Goal: Transaction & Acquisition: Purchase product/service

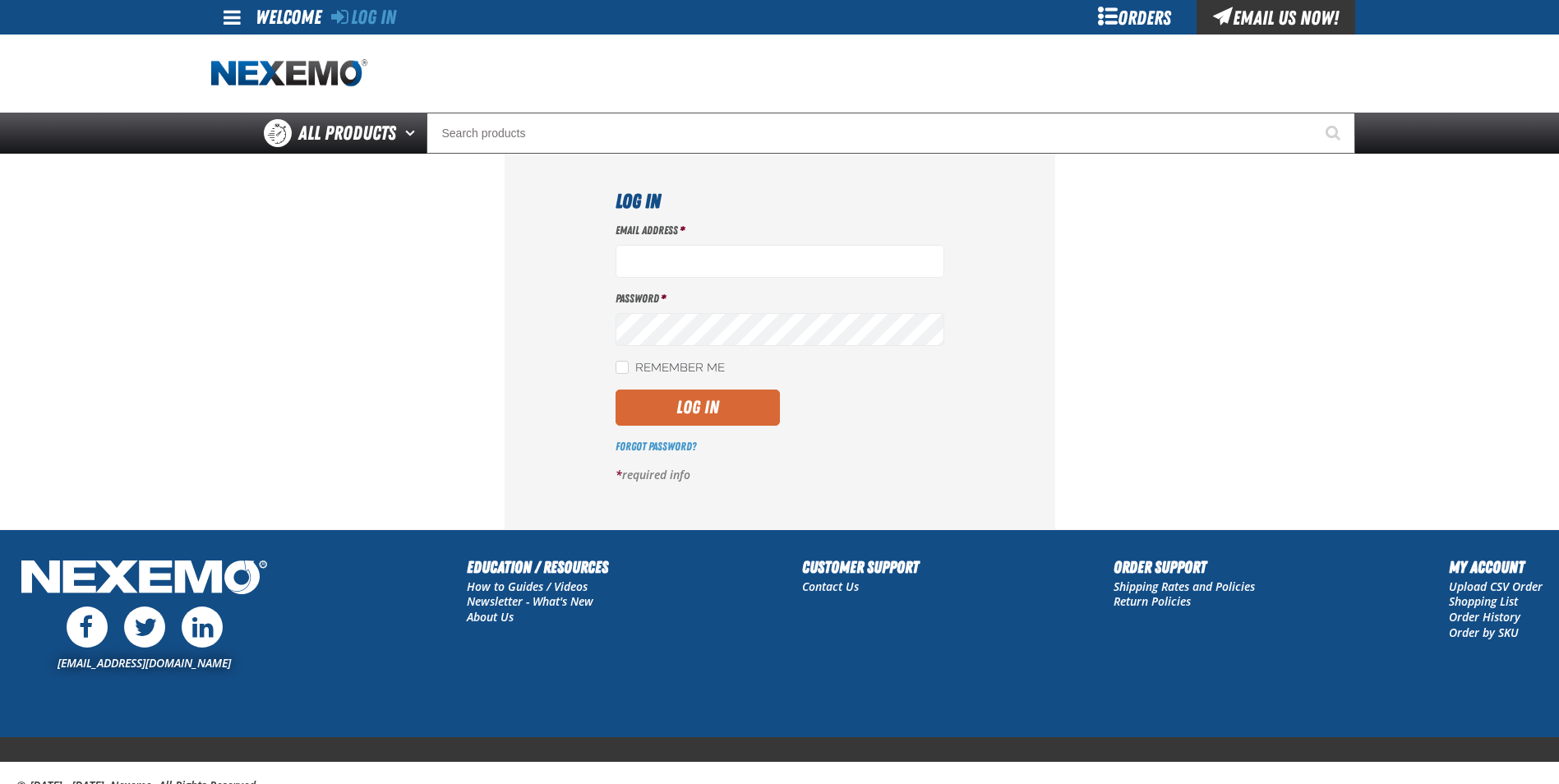
type input "[EMAIL_ADDRESS][DOMAIN_NAME]"
click at [690, 405] on button "Log In" at bounding box center [698, 407] width 165 height 36
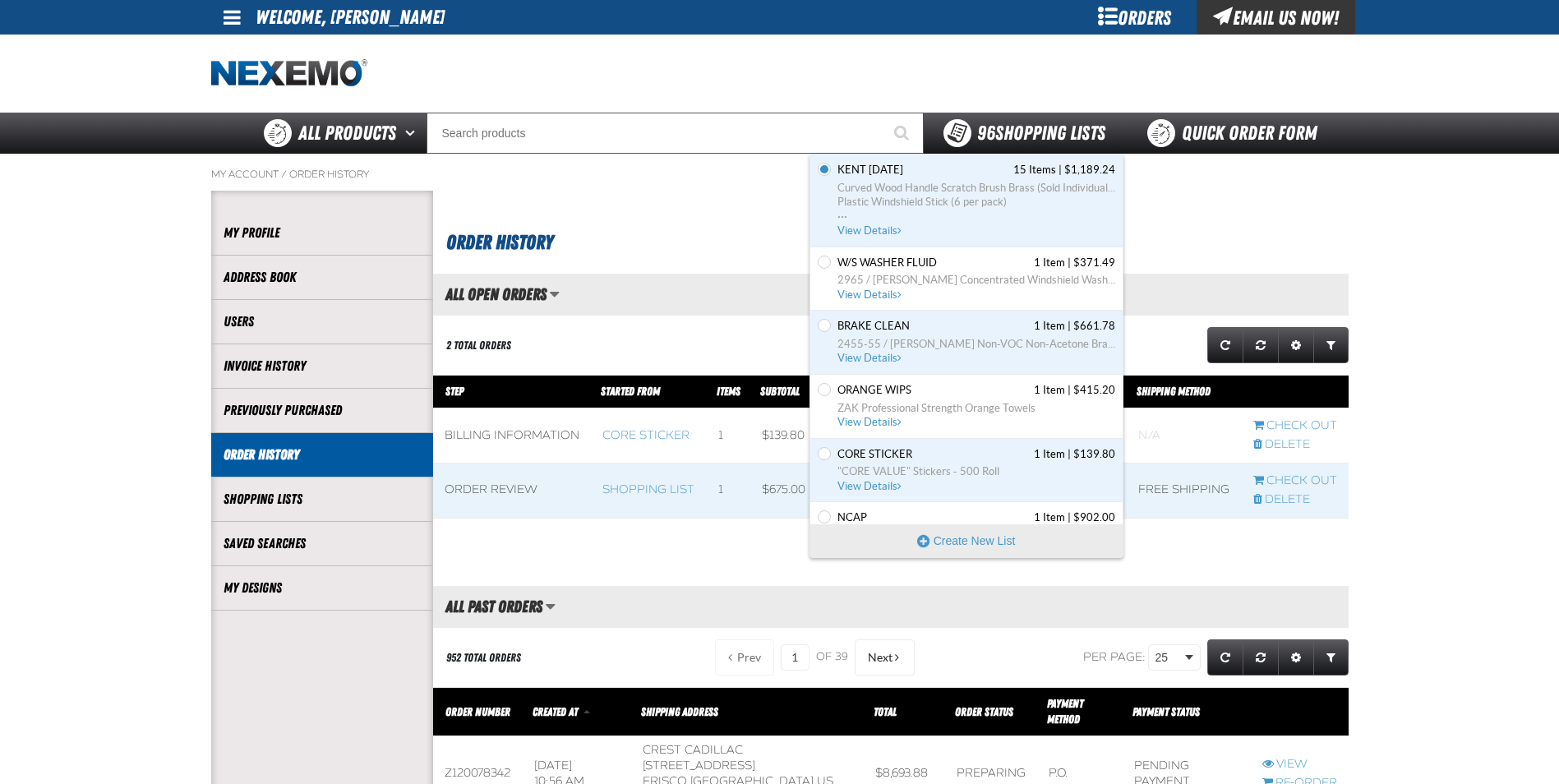
click at [994, 135] on span "96 Shopping Lists" at bounding box center [1041, 133] width 128 height 23
click at [672, 233] on h1 "Order History" at bounding box center [893, 241] width 895 height 34
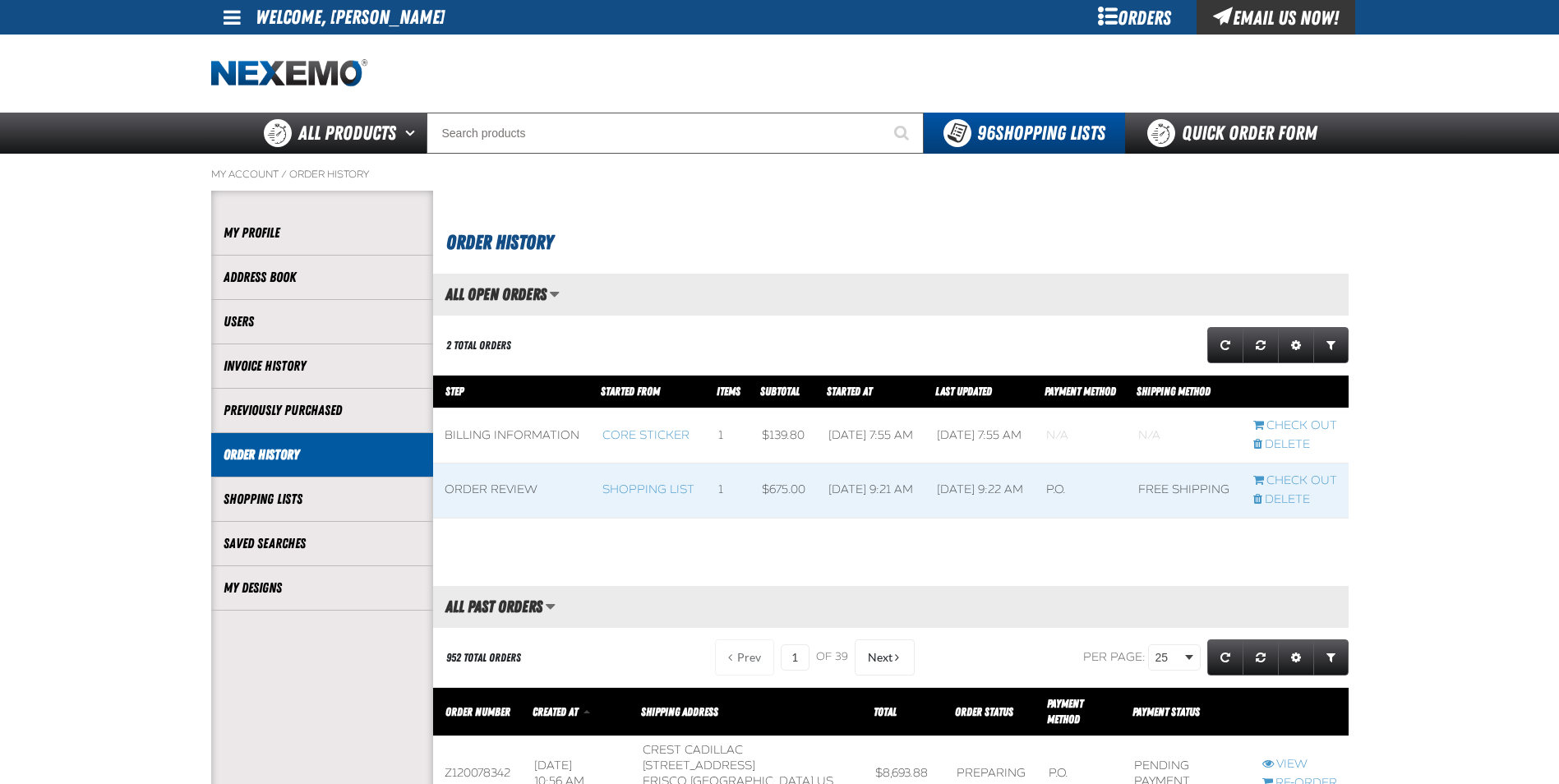
click at [1119, 32] on div "Orders" at bounding box center [1135, 17] width 124 height 35
click at [1125, 13] on div "Orders" at bounding box center [1135, 17] width 124 height 35
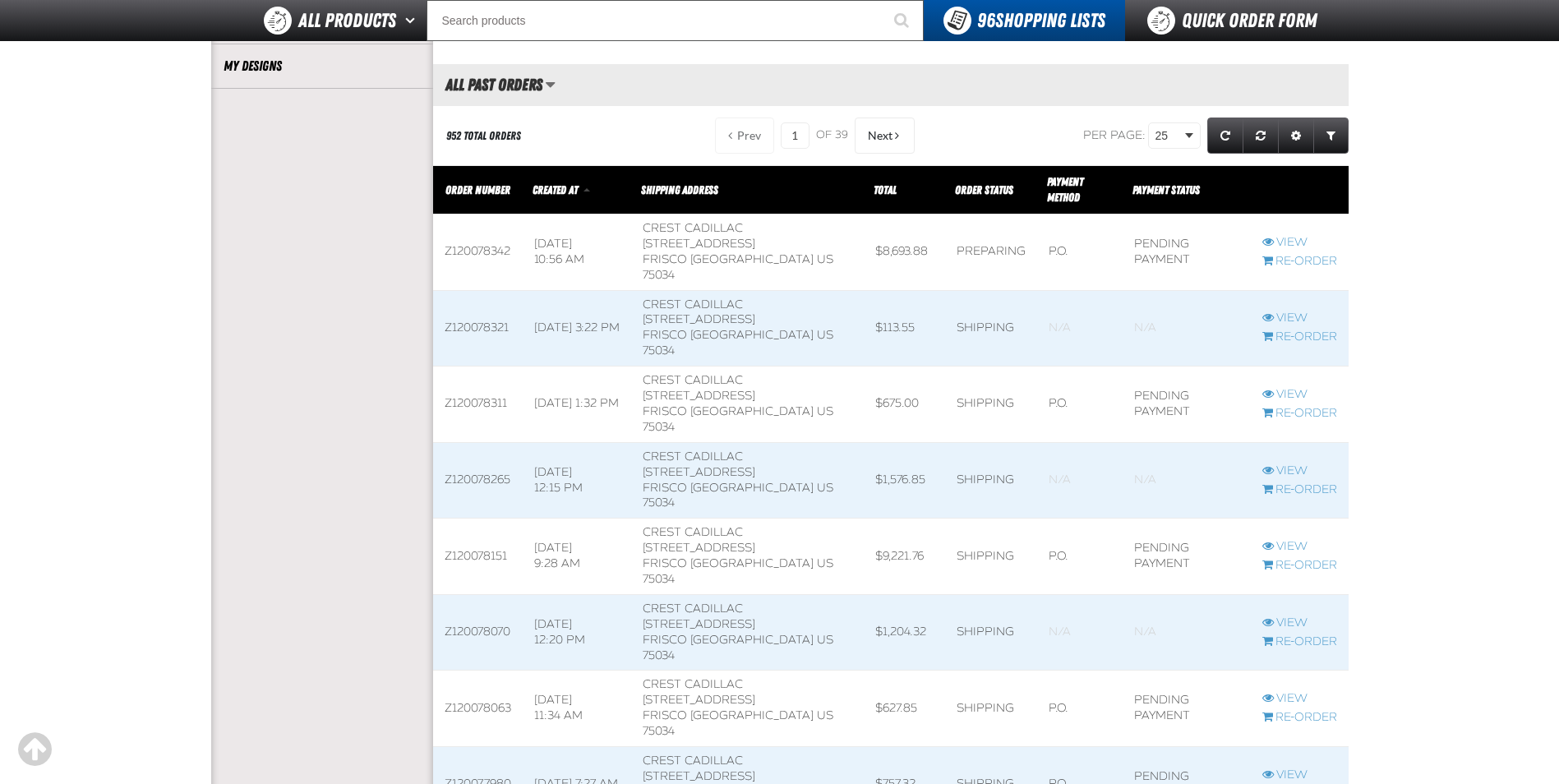
scroll to position [493, 0]
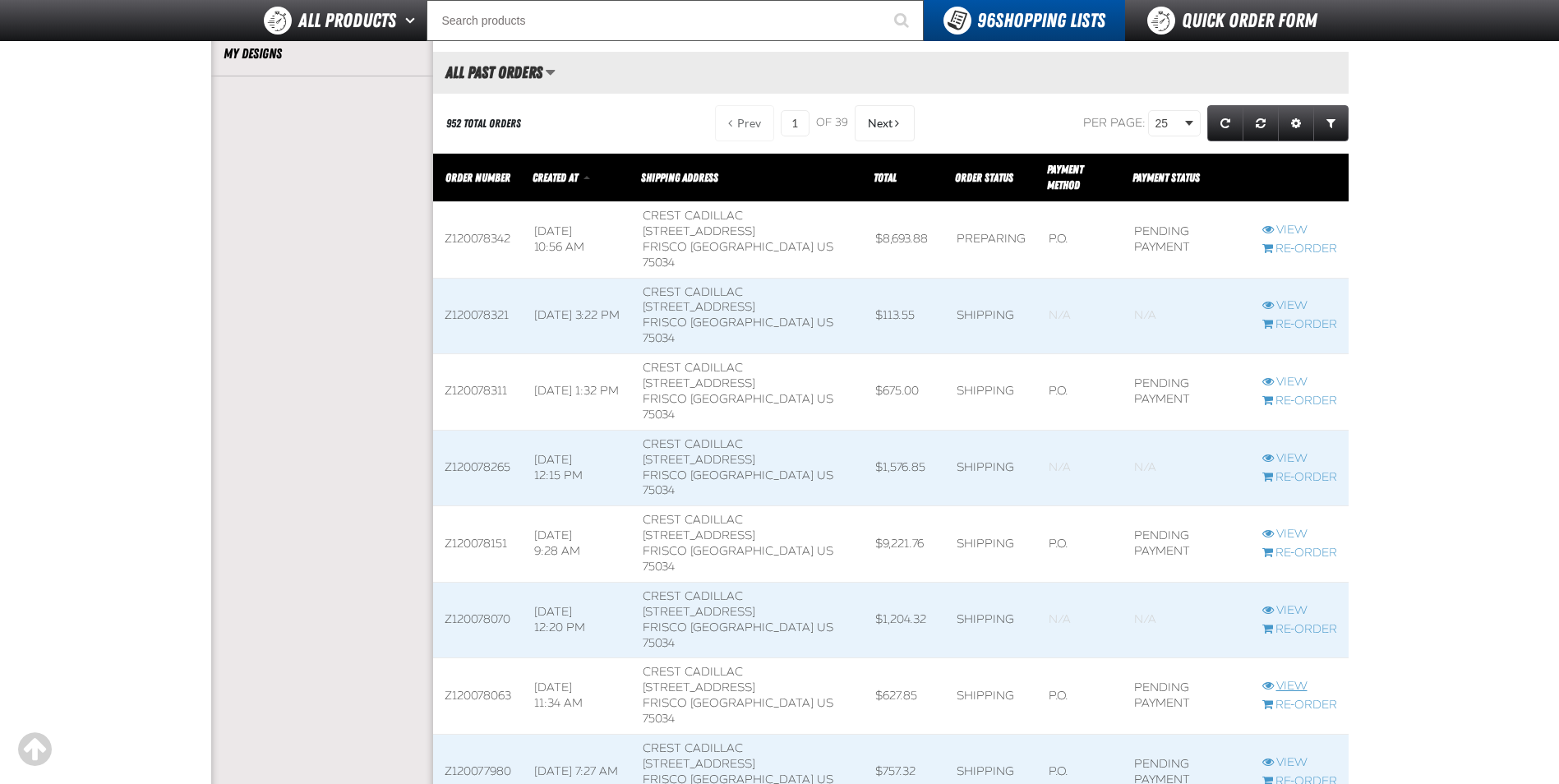
click at [1290, 678] on link "View" at bounding box center [1300, 686] width 75 height 15
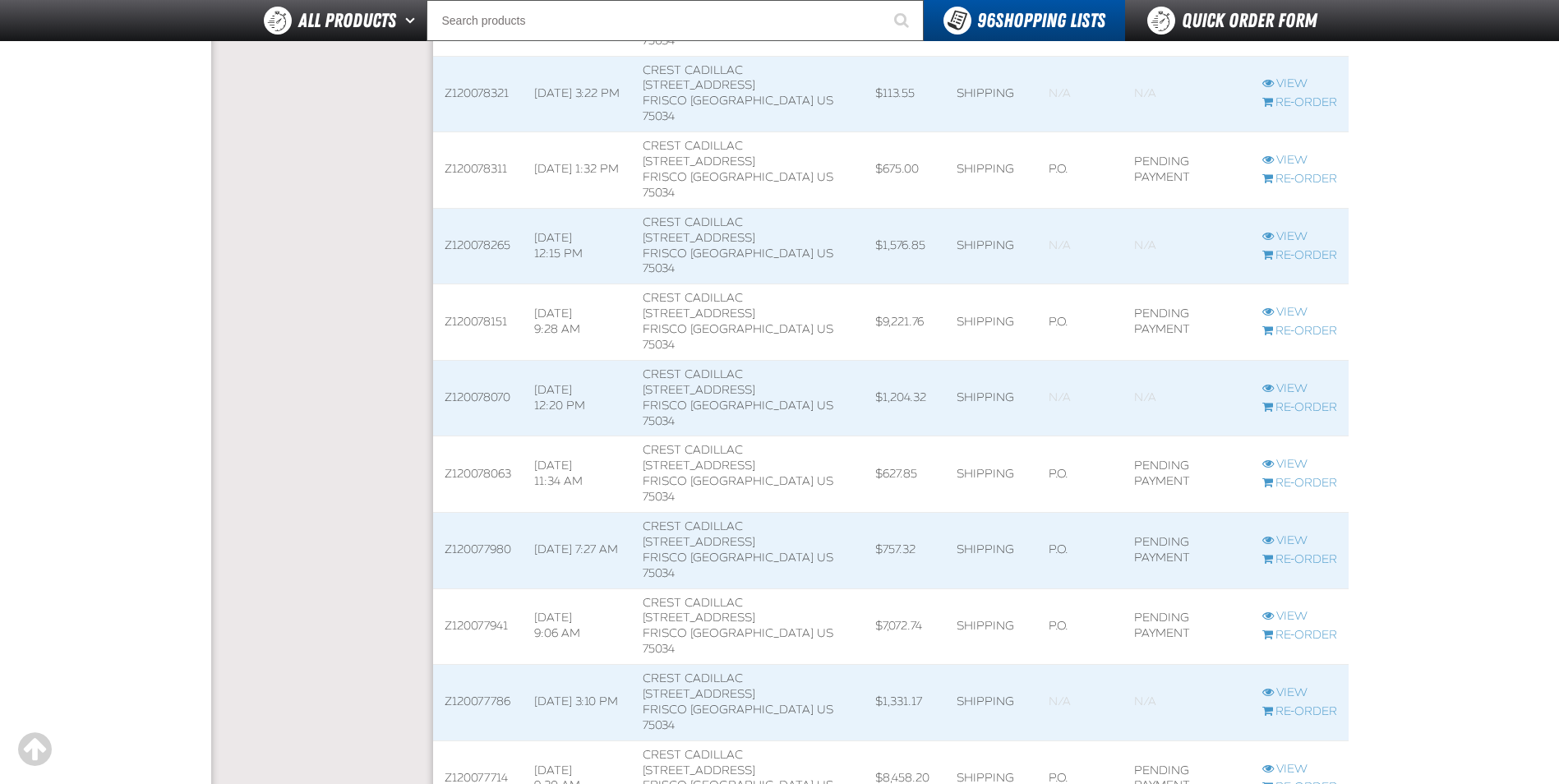
scroll to position [739, 0]
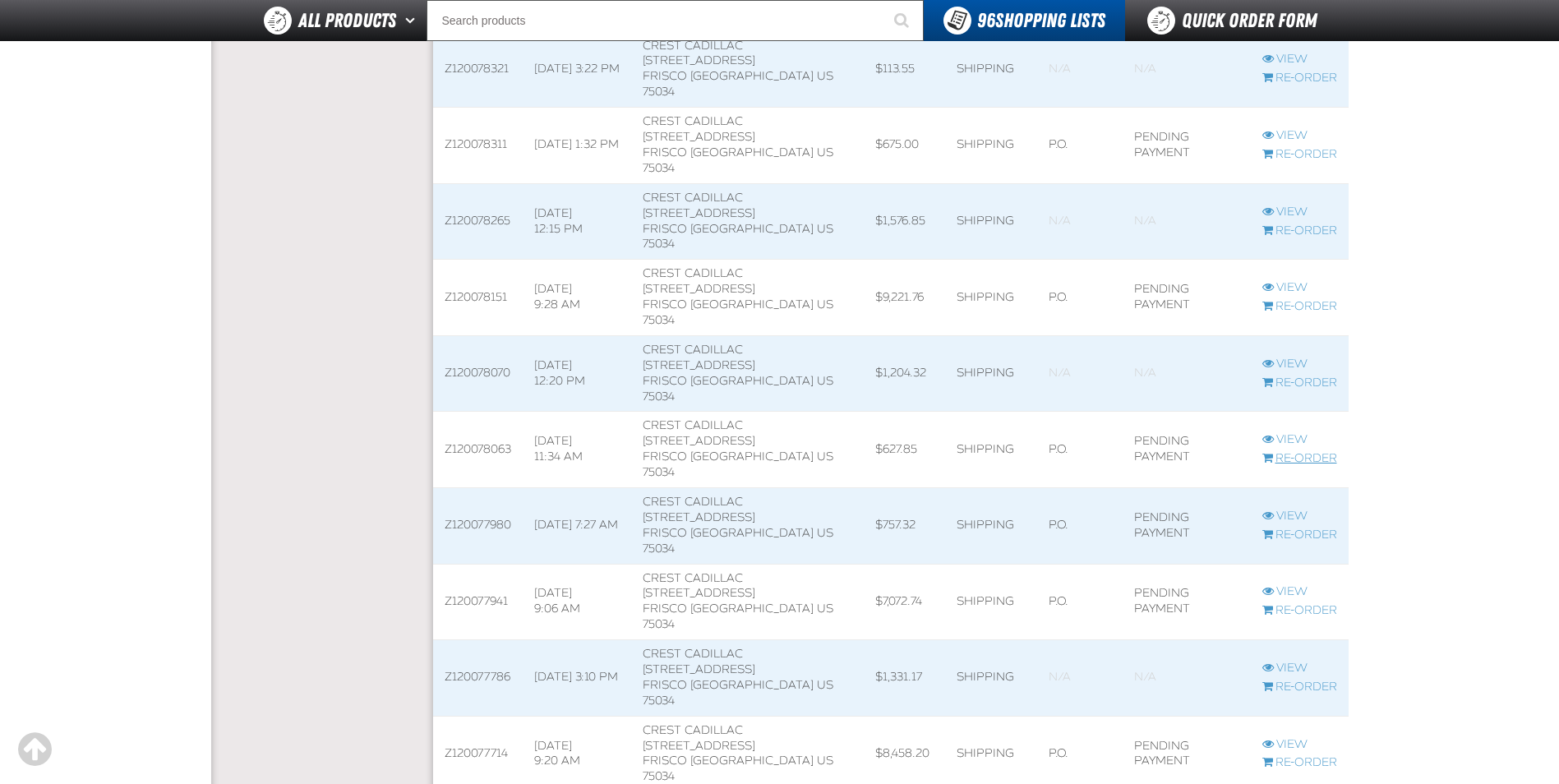
click at [1307, 451] on link "Re-Order" at bounding box center [1300, 458] width 75 height 15
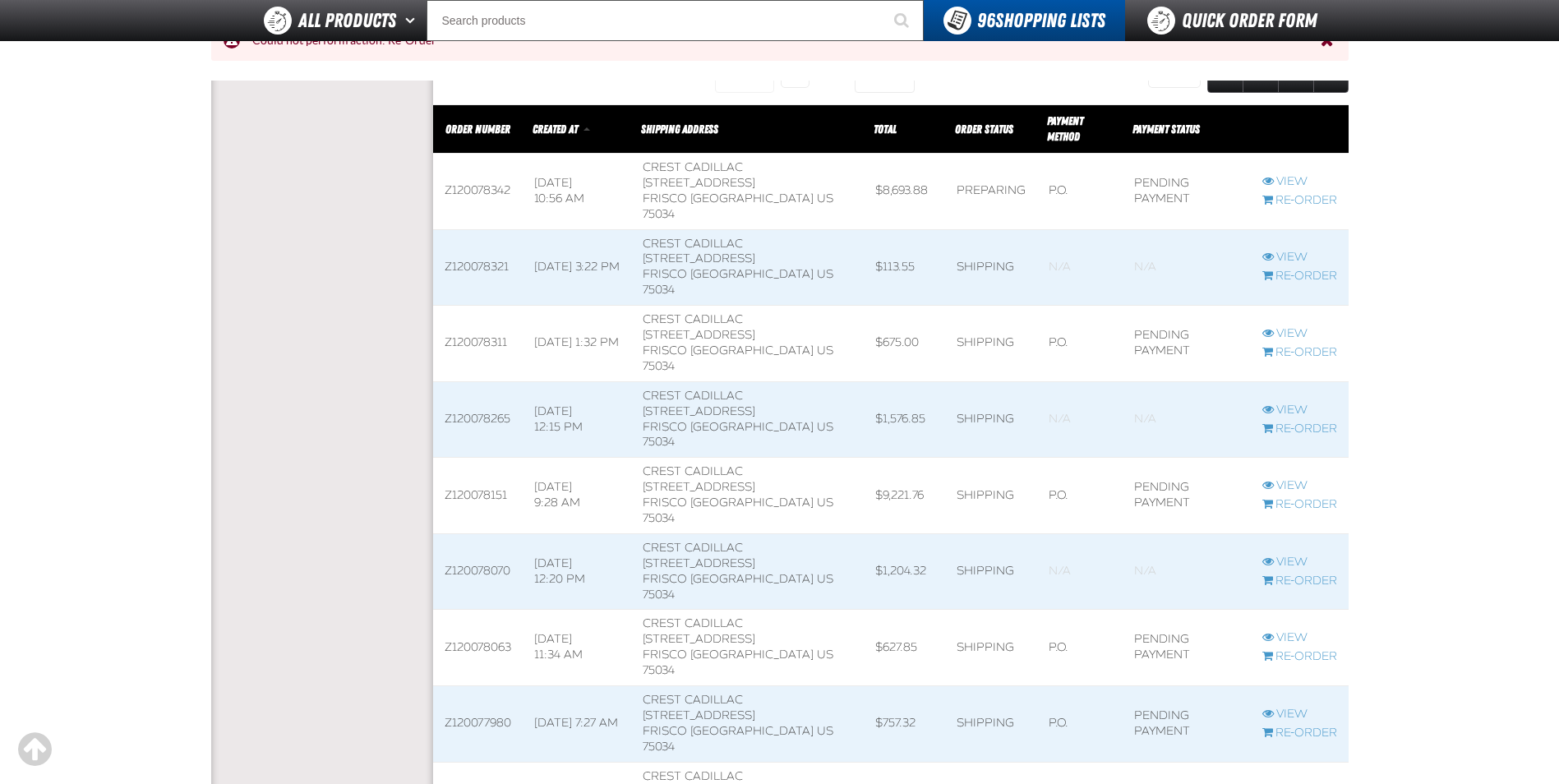
scroll to position [657, 0]
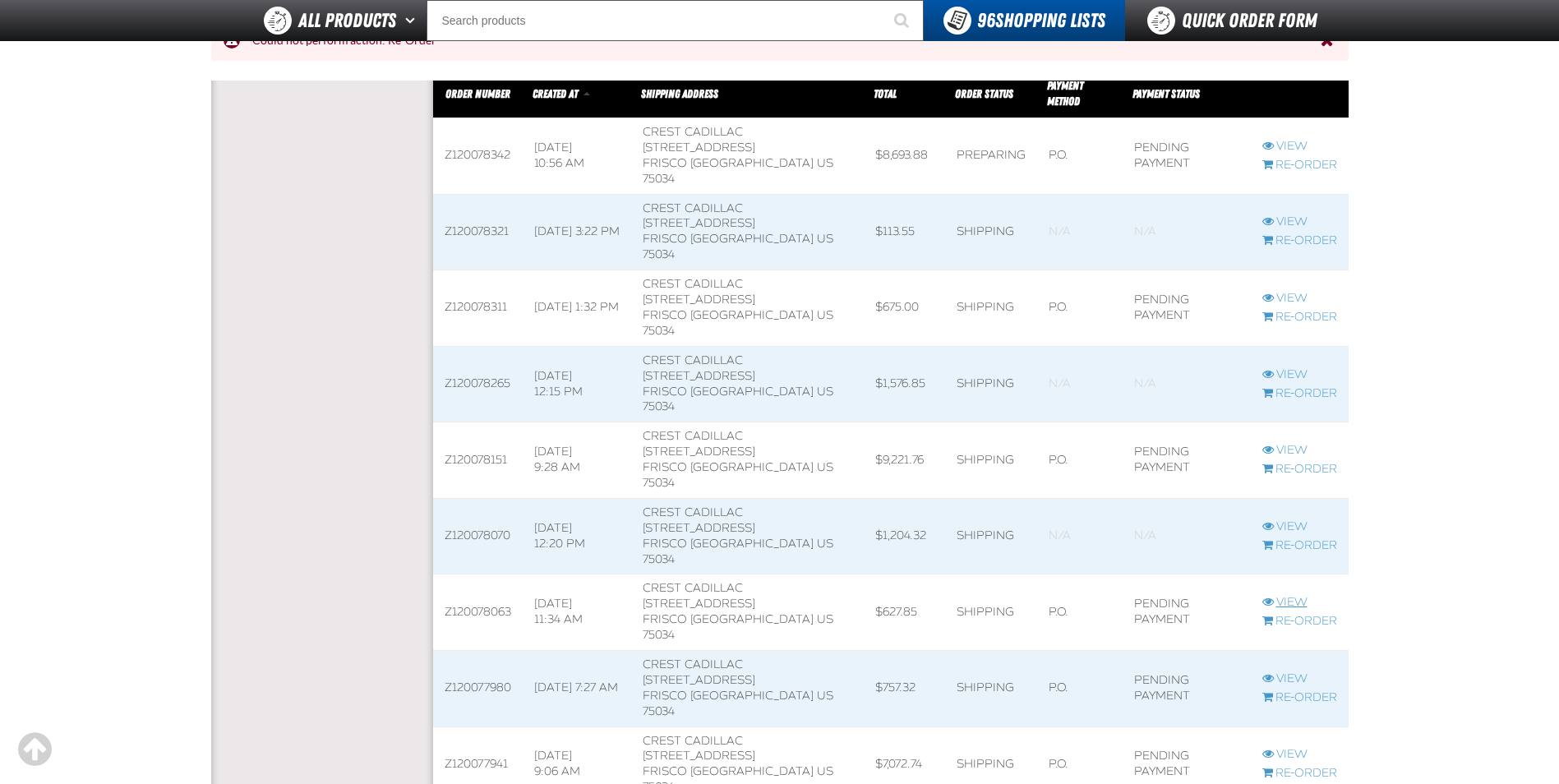
click at [1297, 595] on link "View" at bounding box center [1300, 602] width 75 height 15
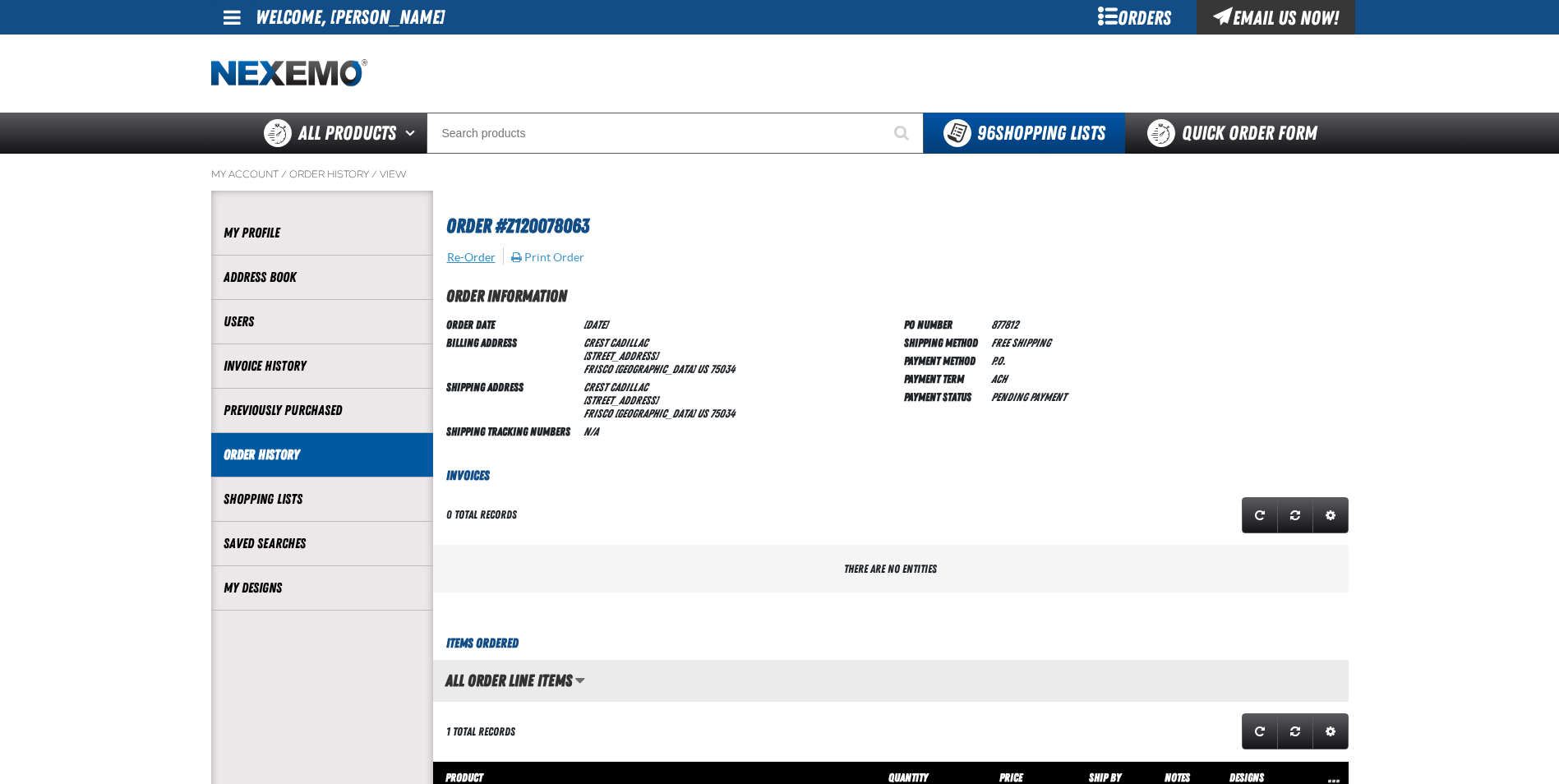
click at [477, 263] on button "Re-Order" at bounding box center [471, 257] width 50 height 15
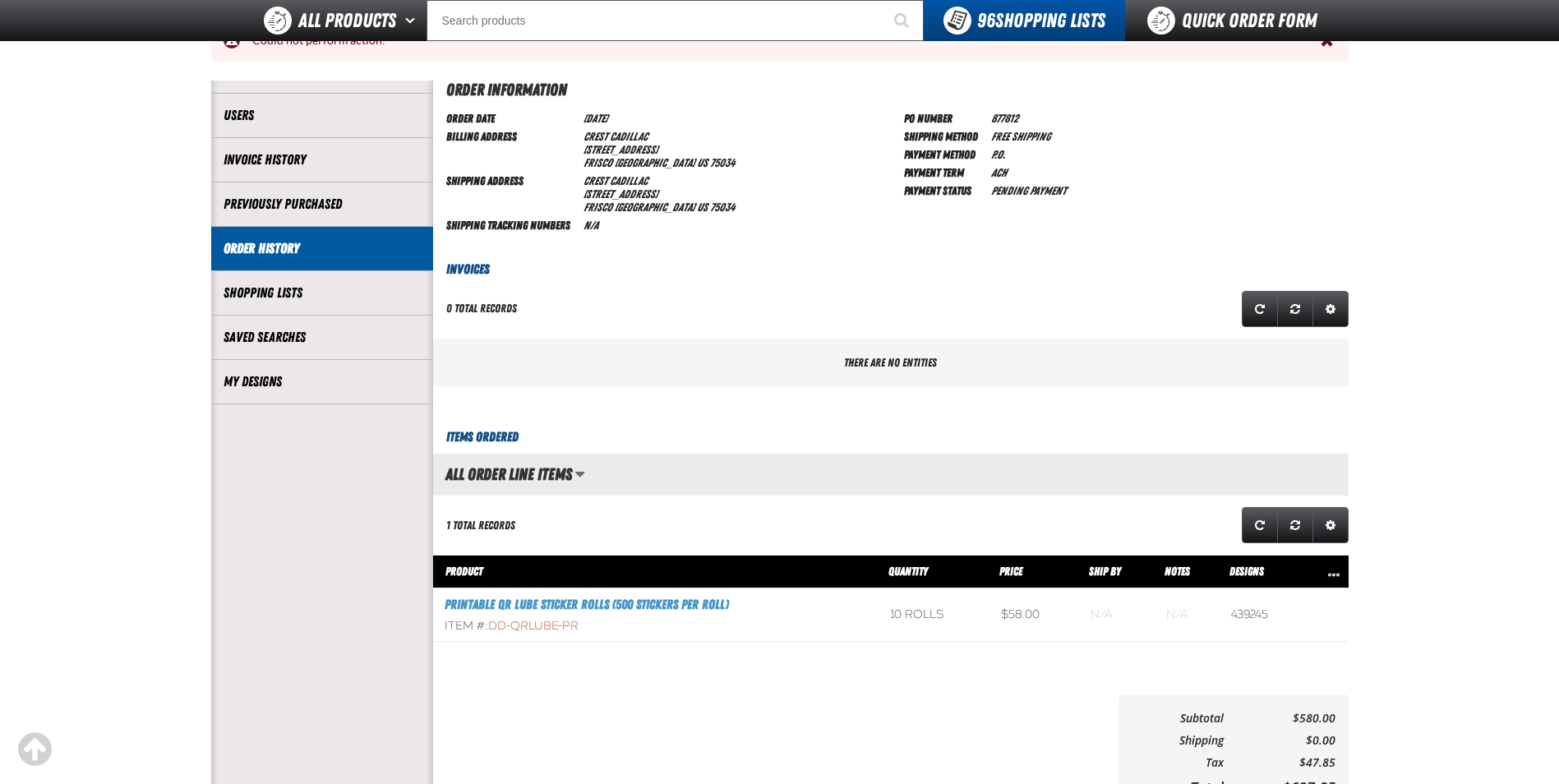
scroll to position [246, 0]
drag, startPoint x: 578, startPoint y: 623, endPoint x: 490, endPoint y: 626, distance: 88.1
click at [490, 626] on span "DD-QRLUBE-PR" at bounding box center [533, 625] width 90 height 14
copy span "DD-QRLUBE-PR"
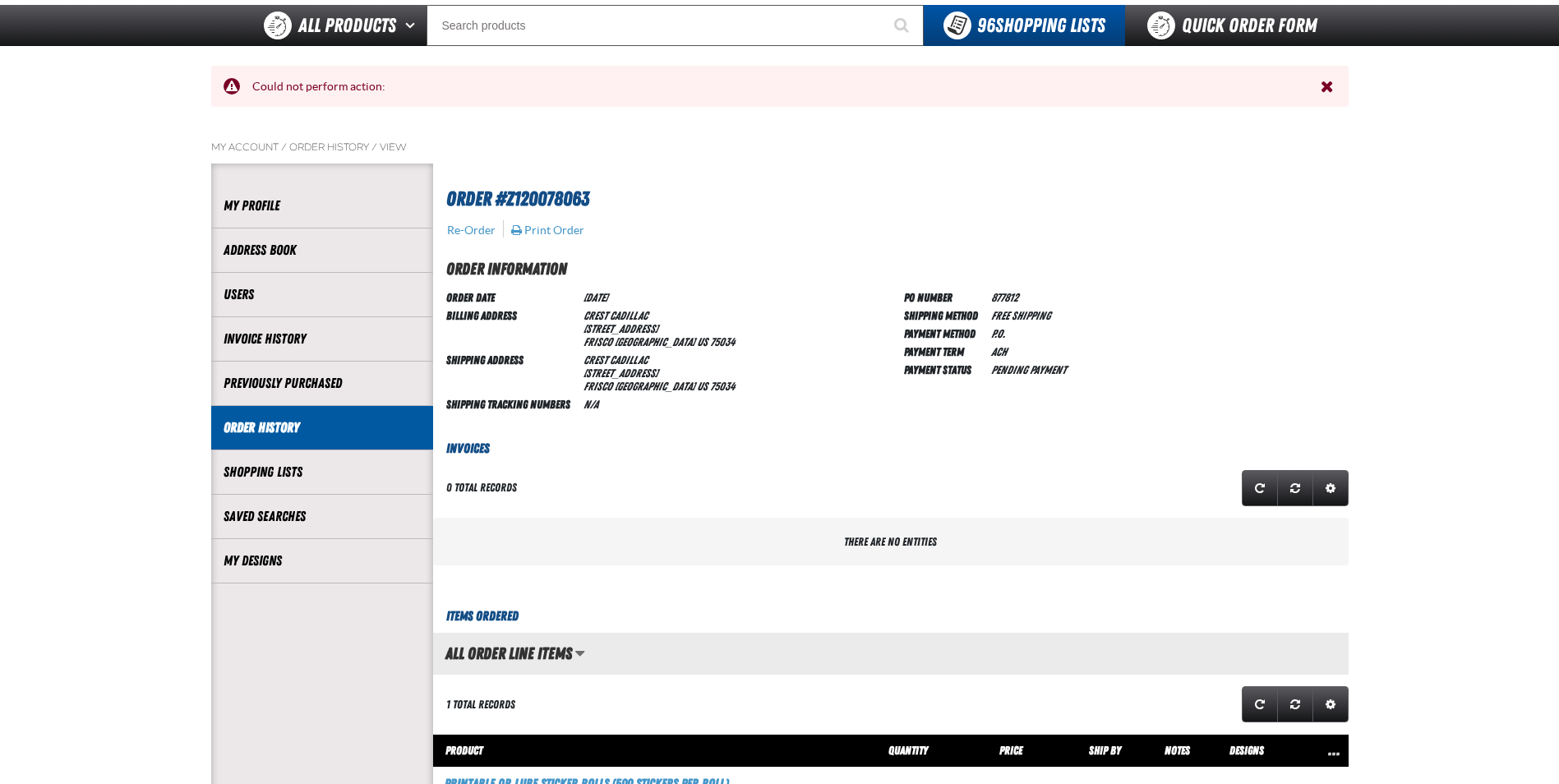
scroll to position [0, 0]
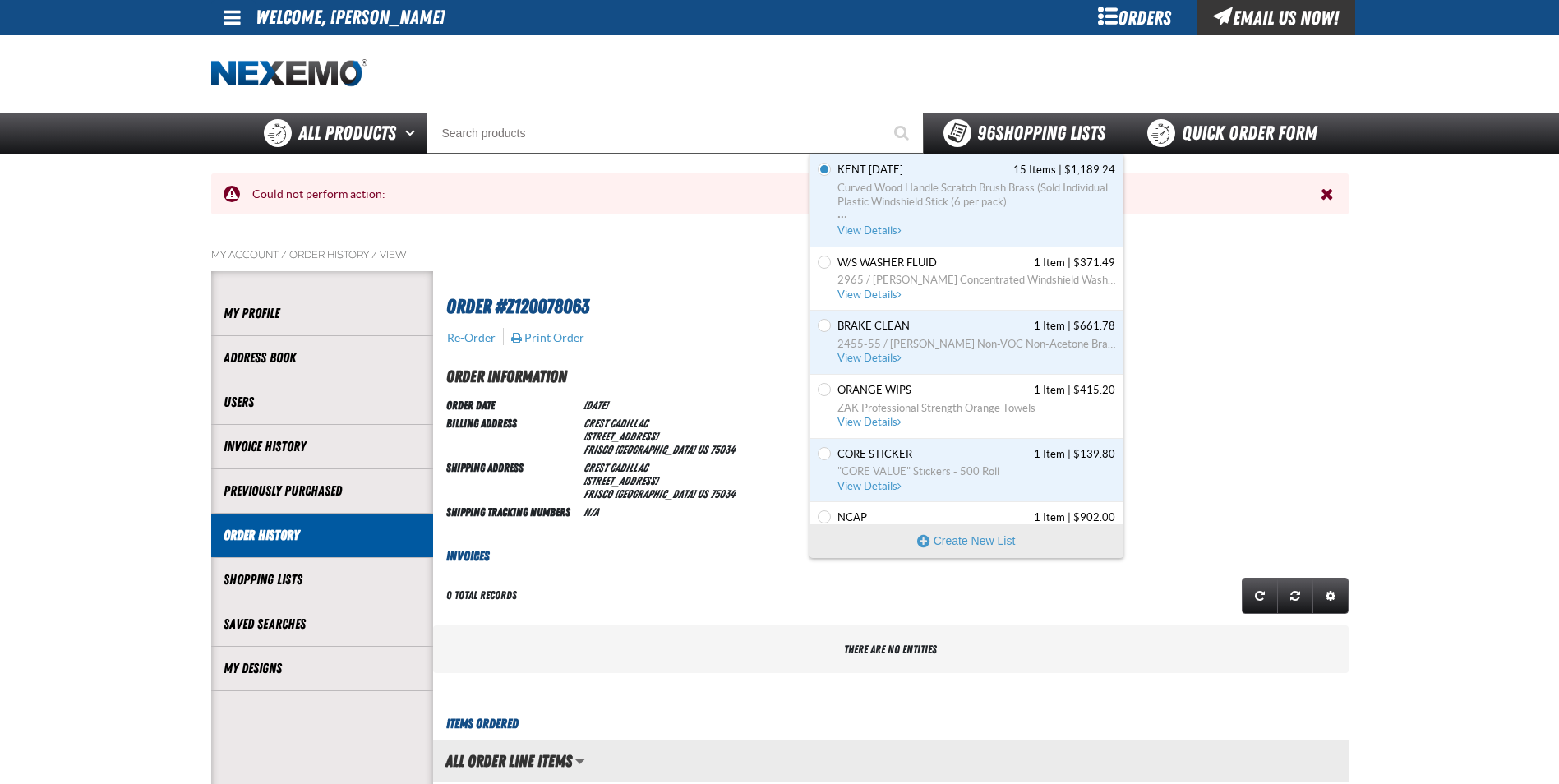
click at [1006, 134] on span "96 Shopping Lists" at bounding box center [1041, 133] width 128 height 23
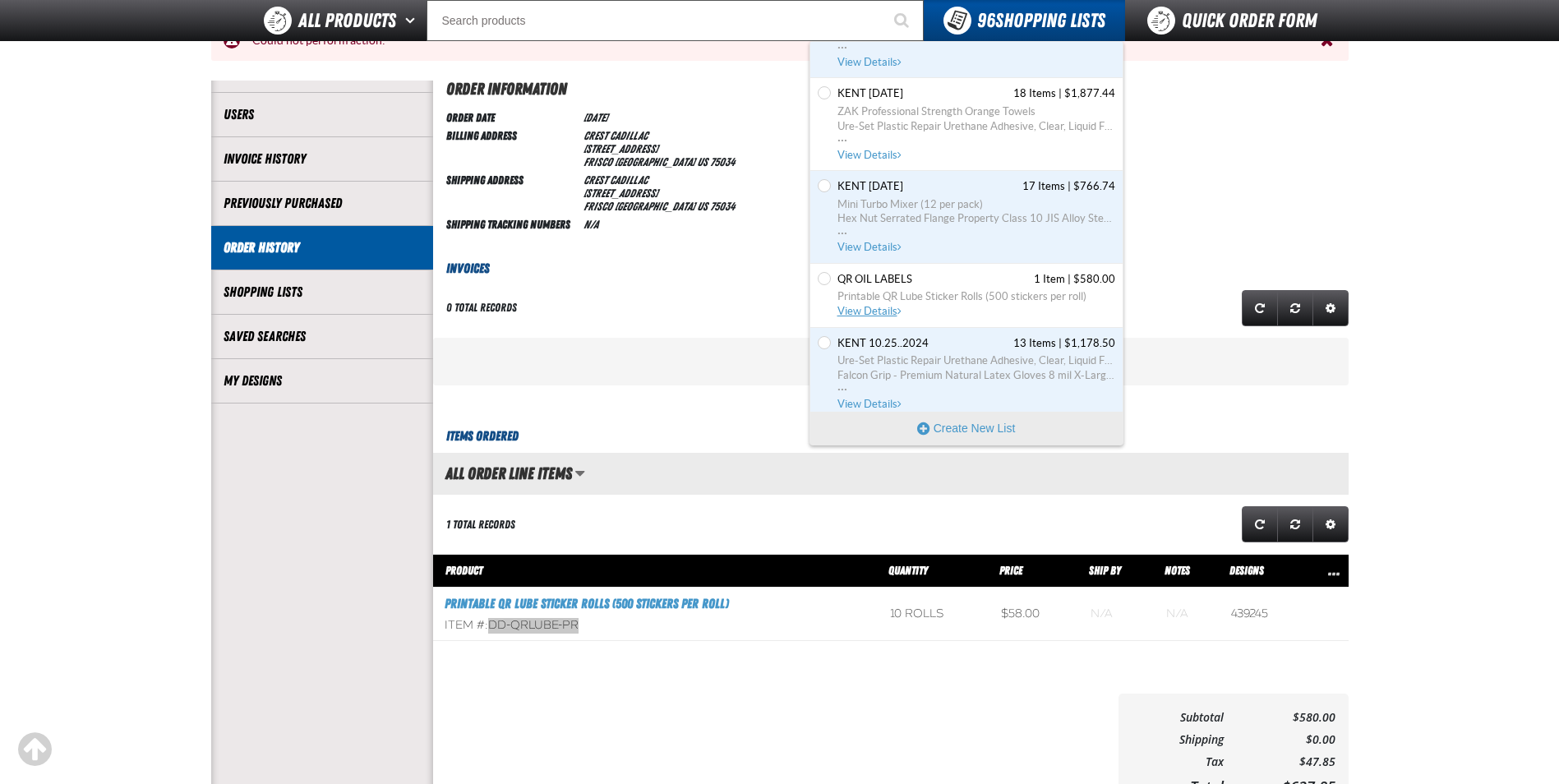
scroll to position [4189, 0]
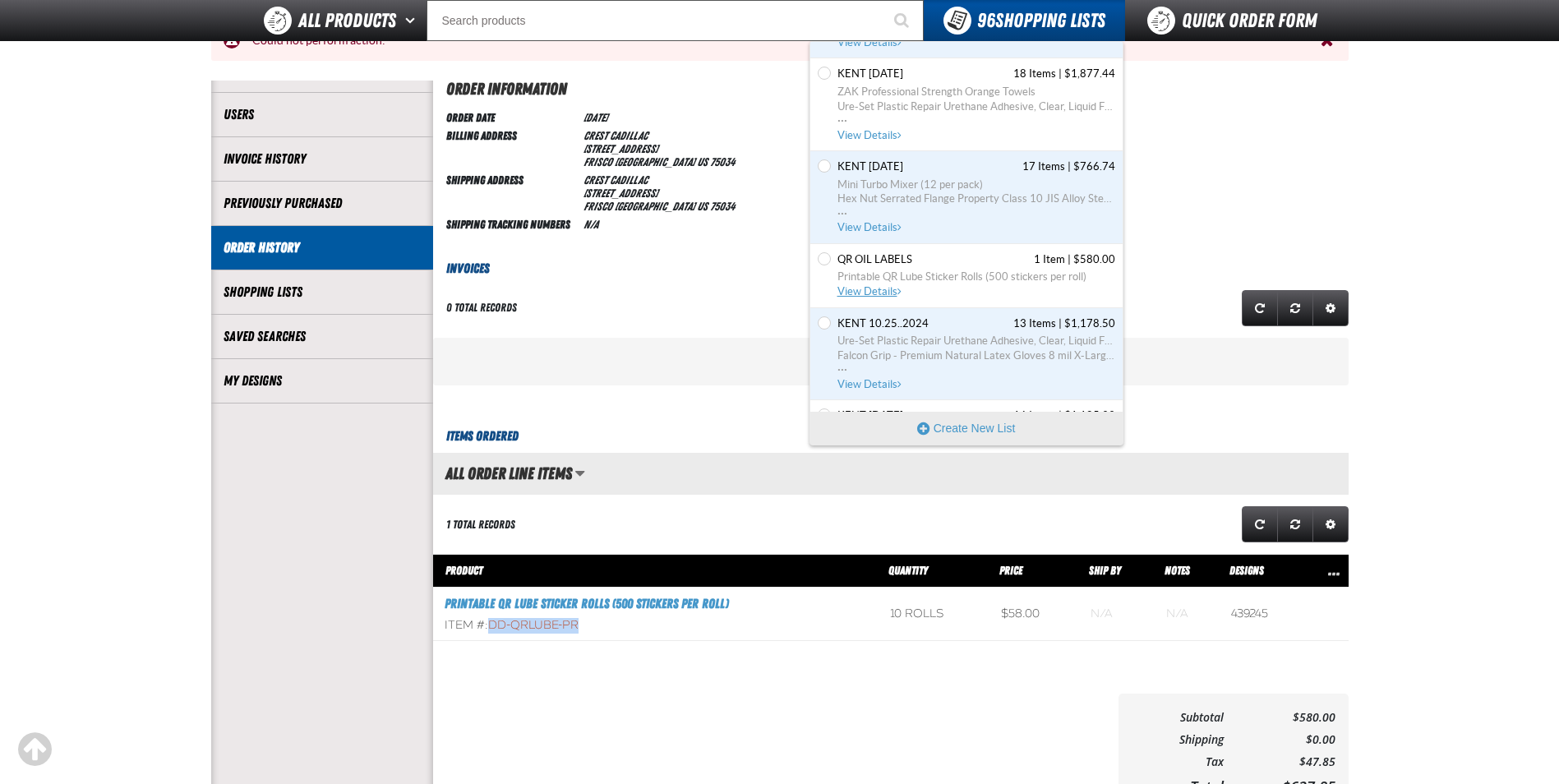
click at [931, 277] on span "Printable QR Lube Sticker Rolls (500 stickers per roll)" at bounding box center [976, 277] width 278 height 15
click at [876, 294] on span "View Details" at bounding box center [870, 292] width 66 height 13
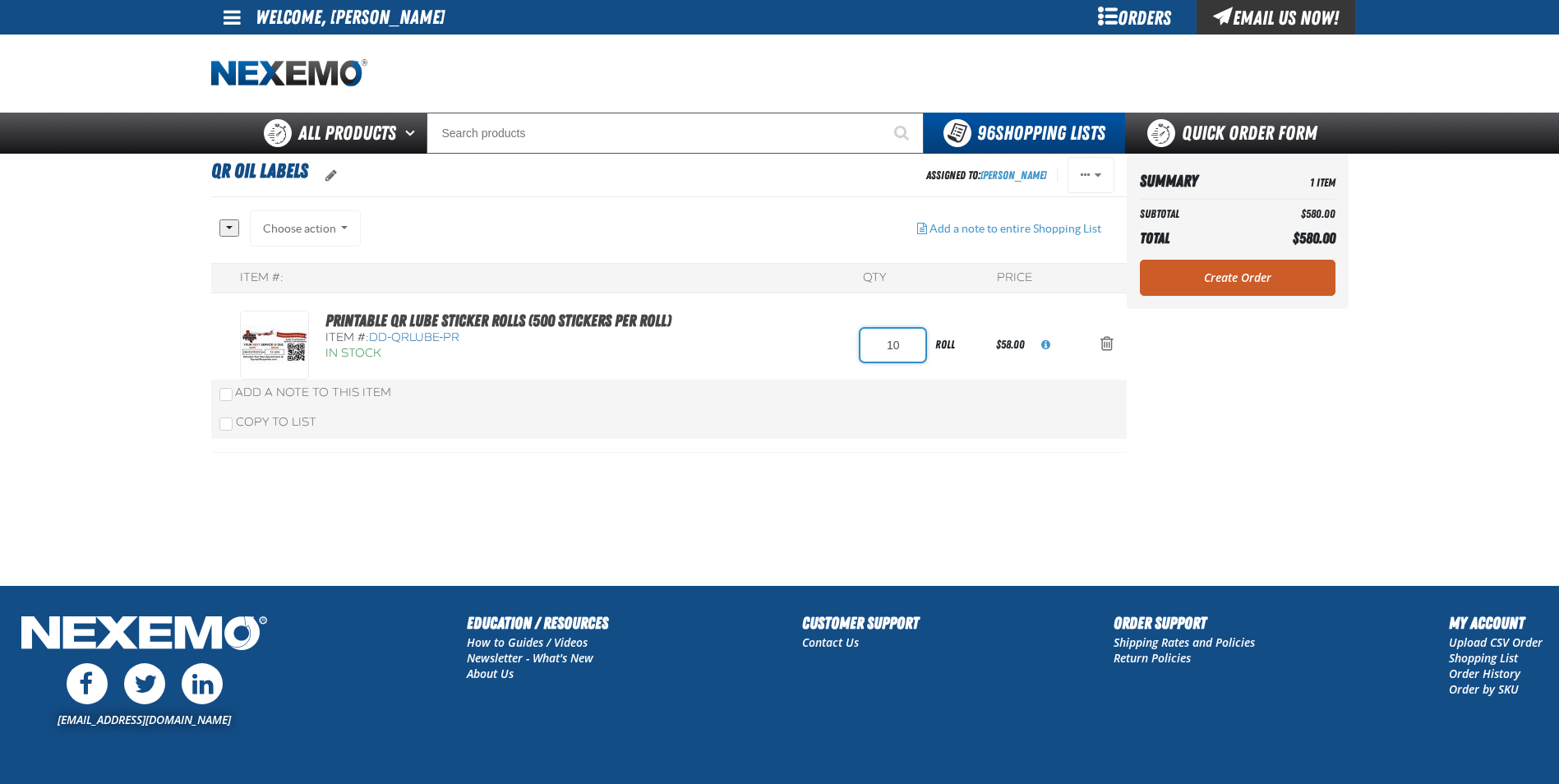
click at [897, 346] on input "10" at bounding box center [893, 345] width 65 height 33
type input "5"
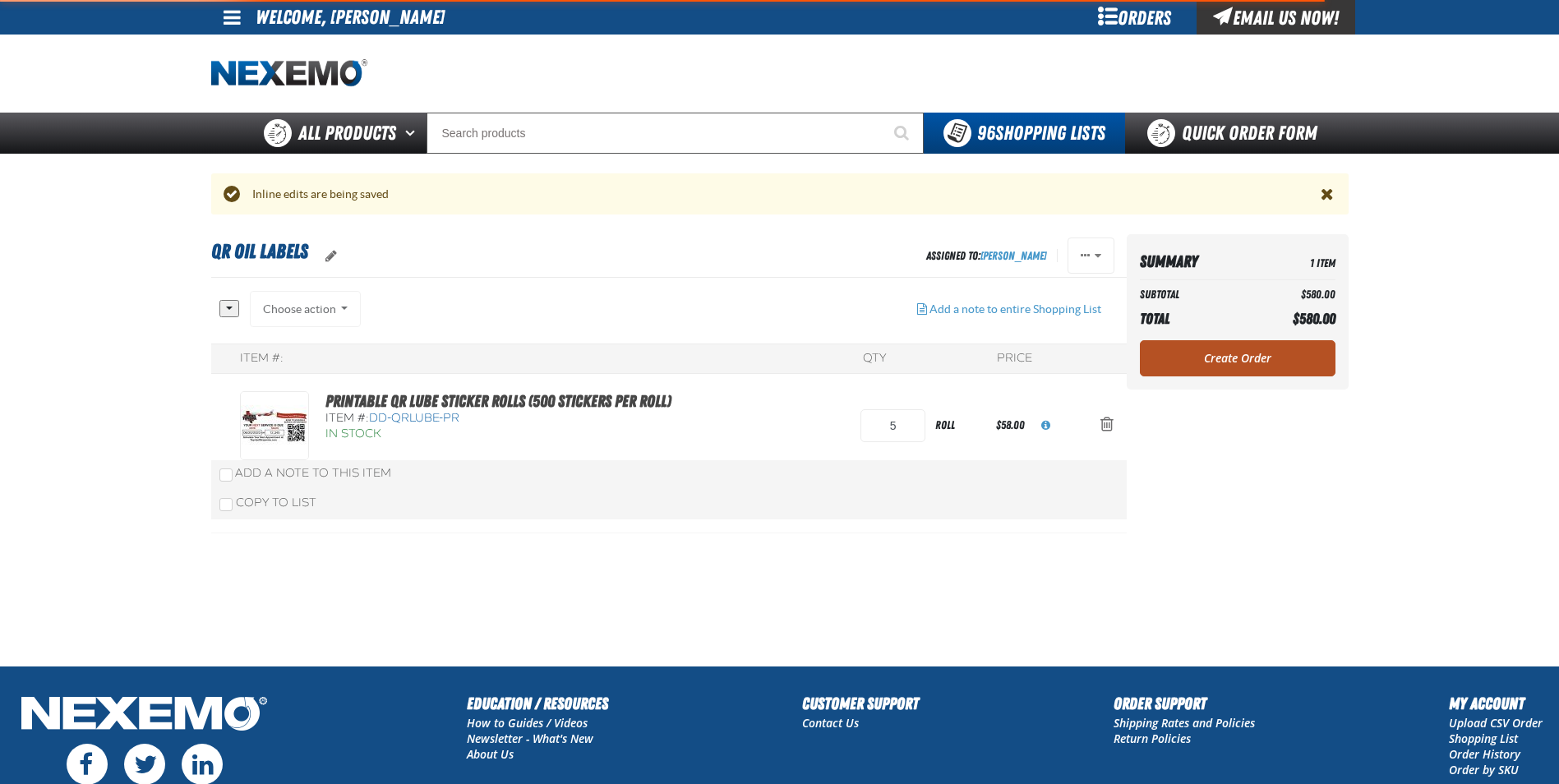
click at [1251, 277] on div "Summary 1 Item Subtotal $580.00 Total $580.00 Loading... Create Order" at bounding box center [1238, 311] width 222 height 155
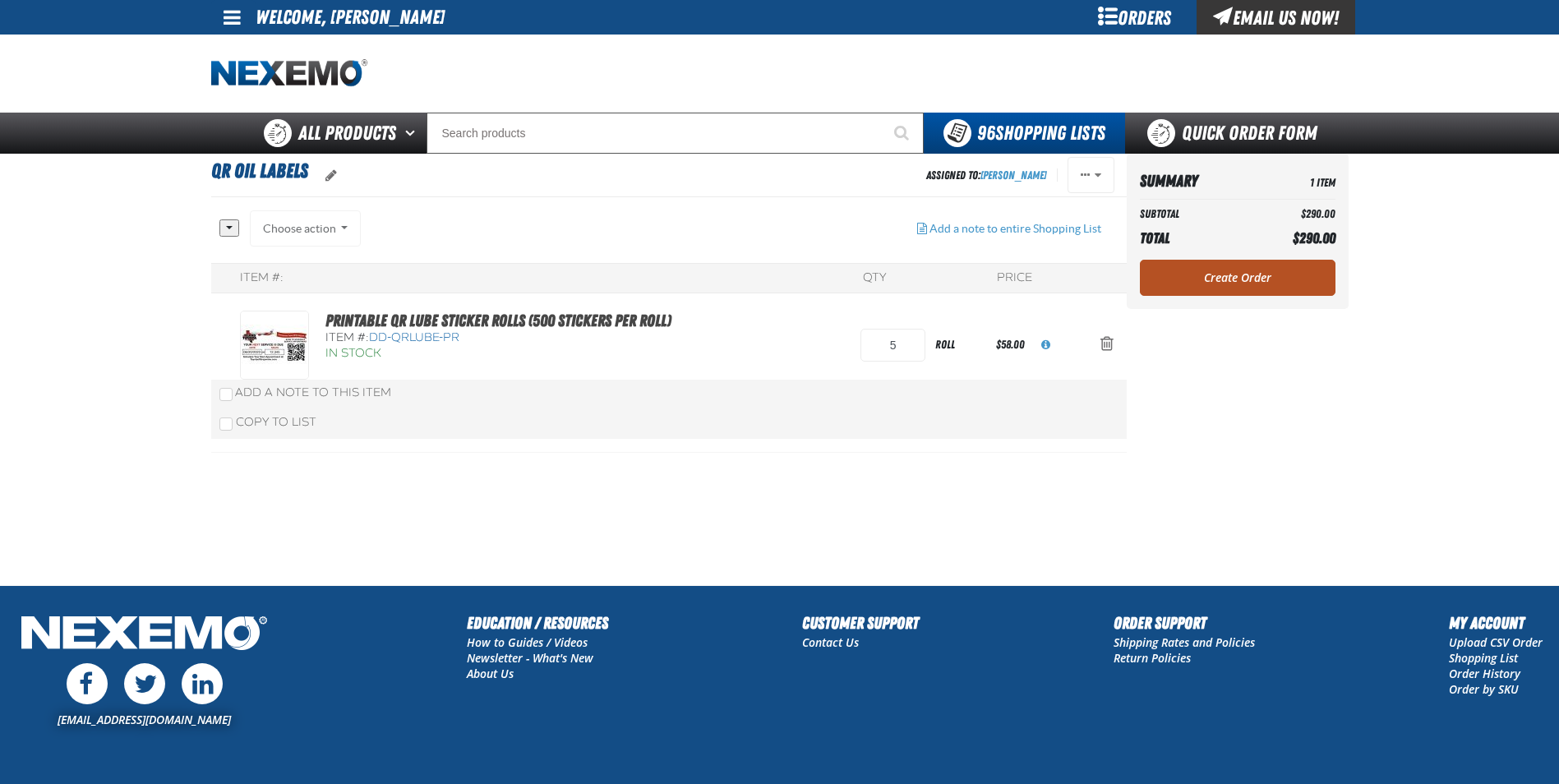
click at [1245, 276] on link "Create Order" at bounding box center [1238, 277] width 195 height 36
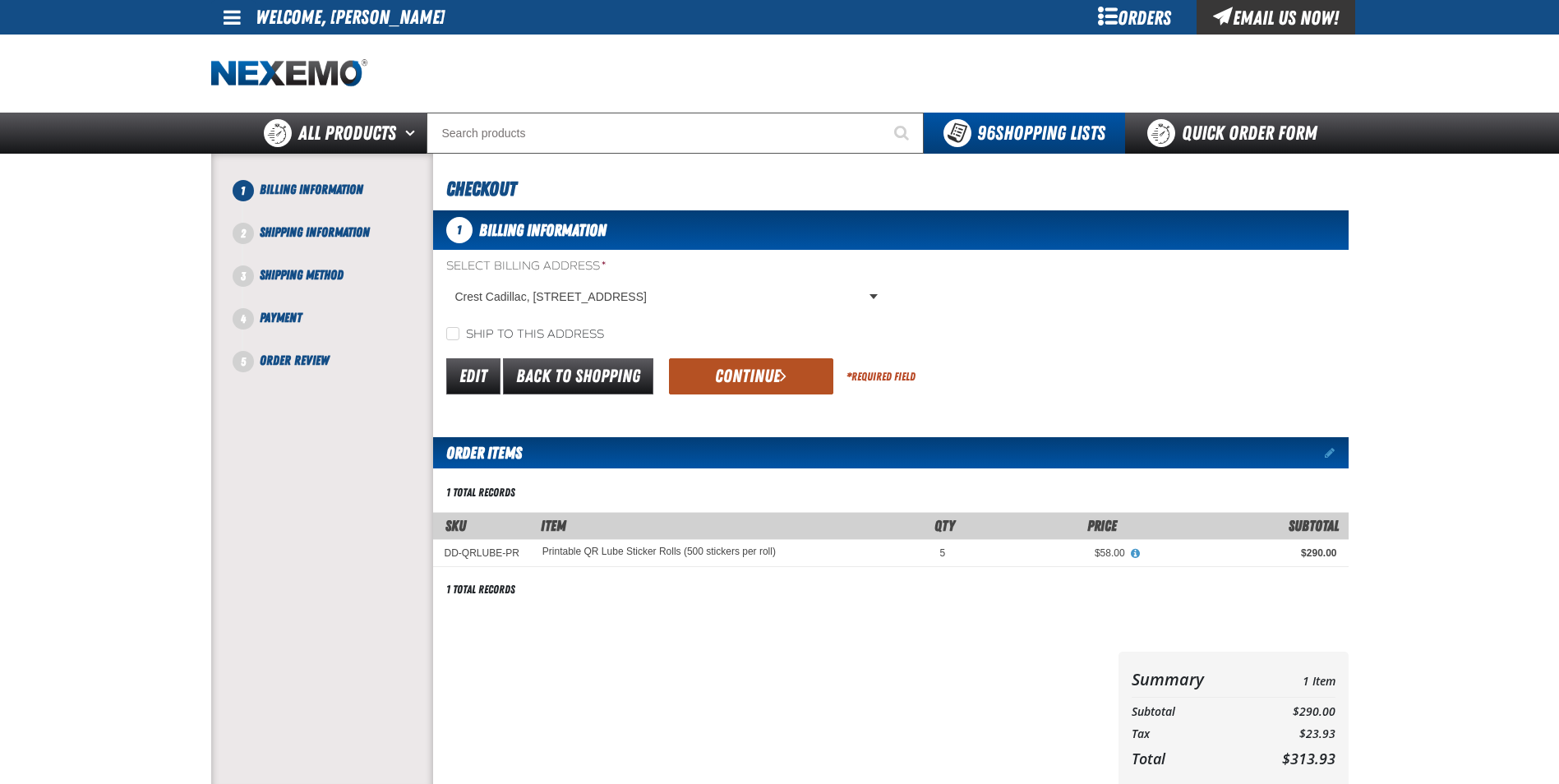
click at [765, 373] on button "Continue" at bounding box center [751, 376] width 165 height 36
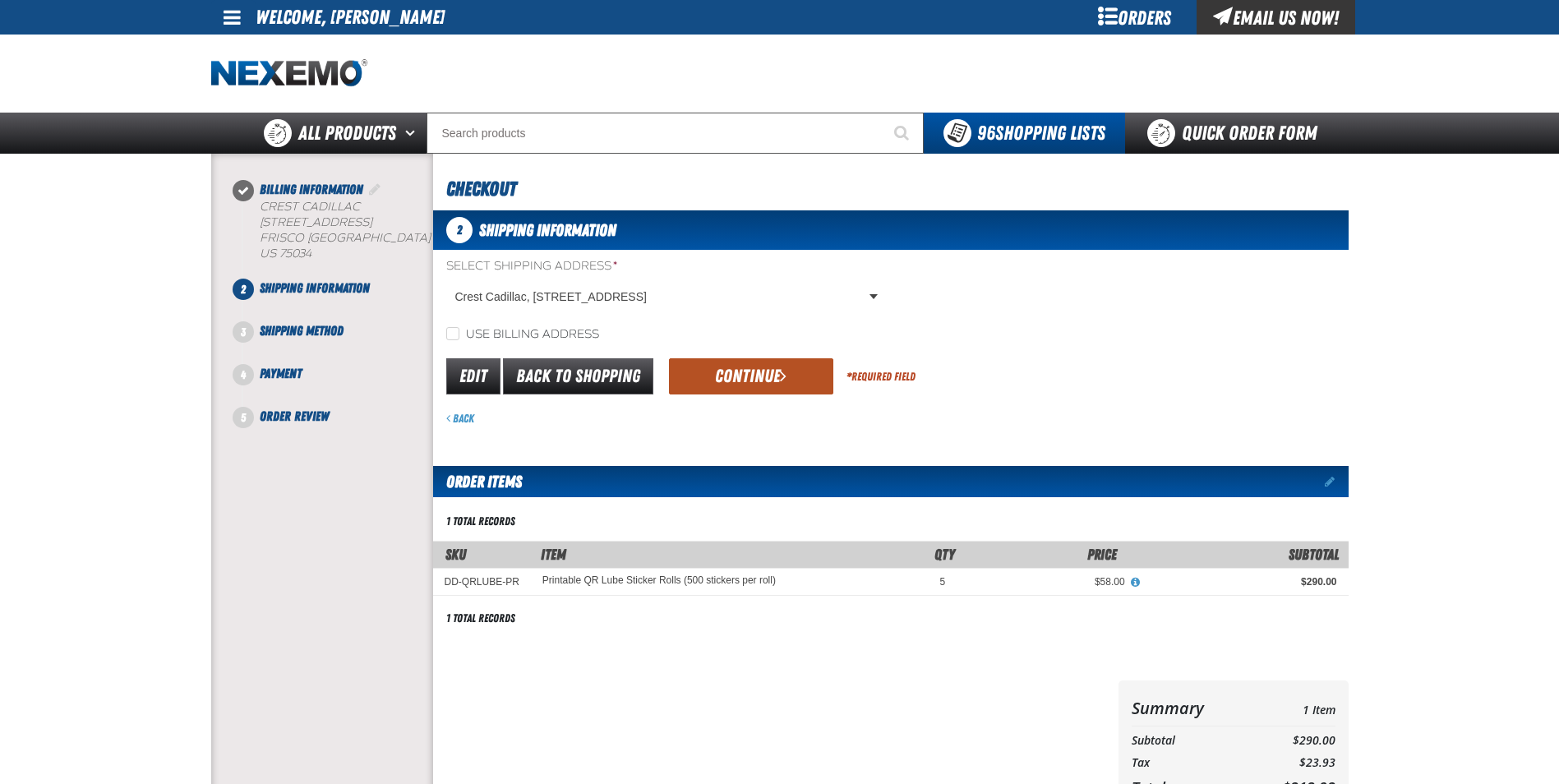
click at [752, 375] on button "Continue" at bounding box center [751, 376] width 165 height 36
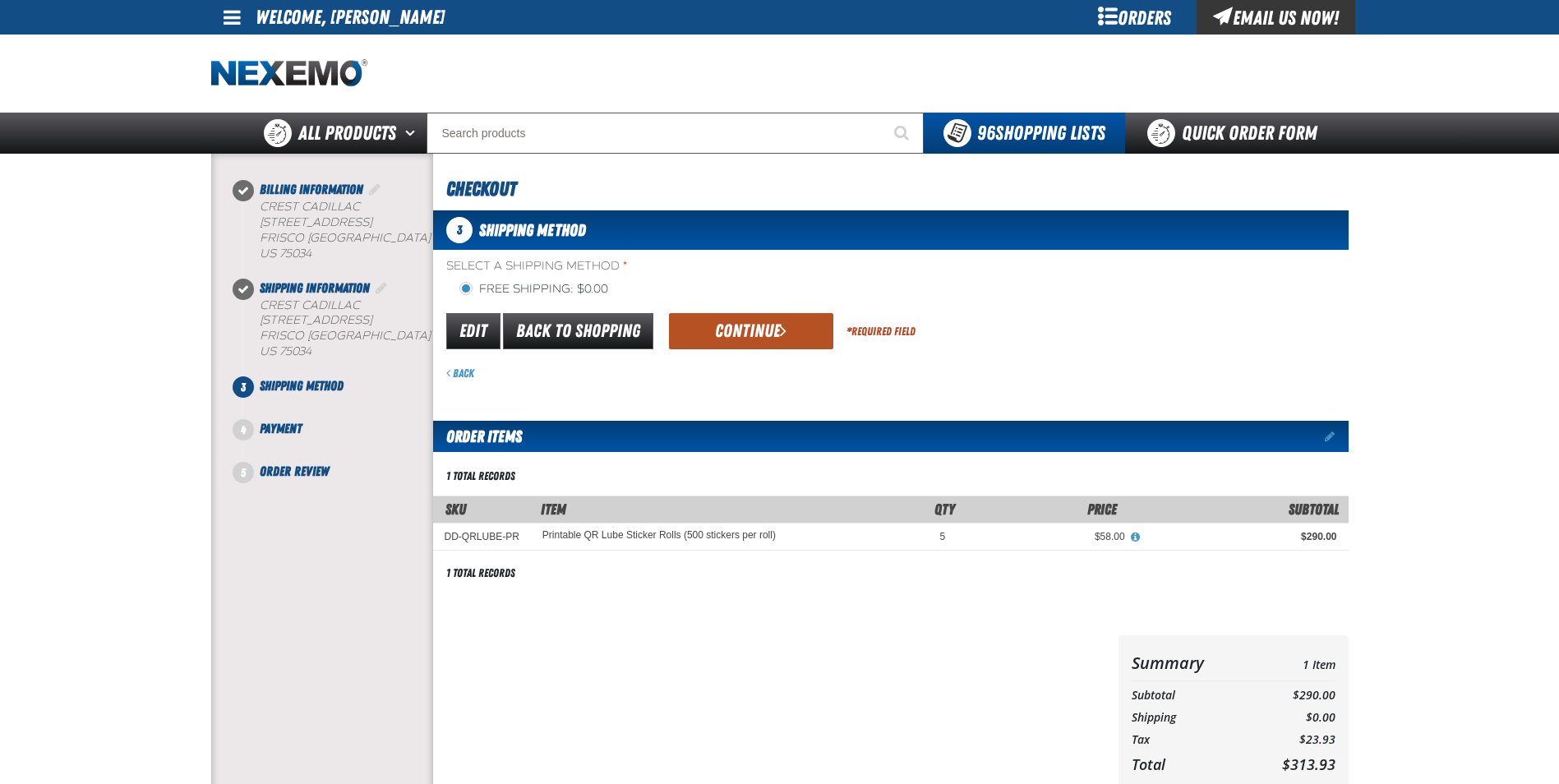
click at [743, 332] on button "Continue" at bounding box center [751, 331] width 165 height 36
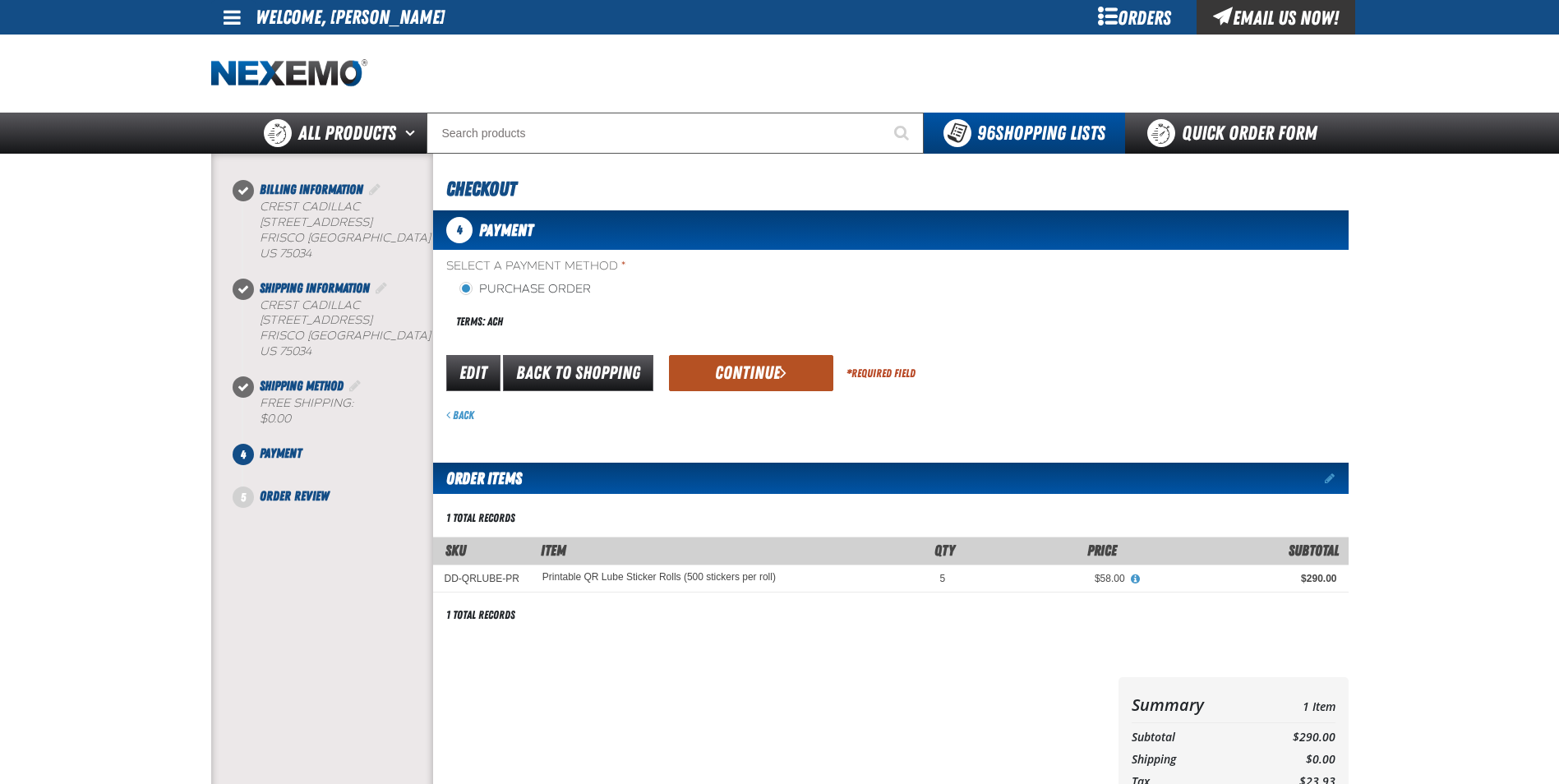
click at [741, 370] on button "Continue" at bounding box center [751, 373] width 165 height 36
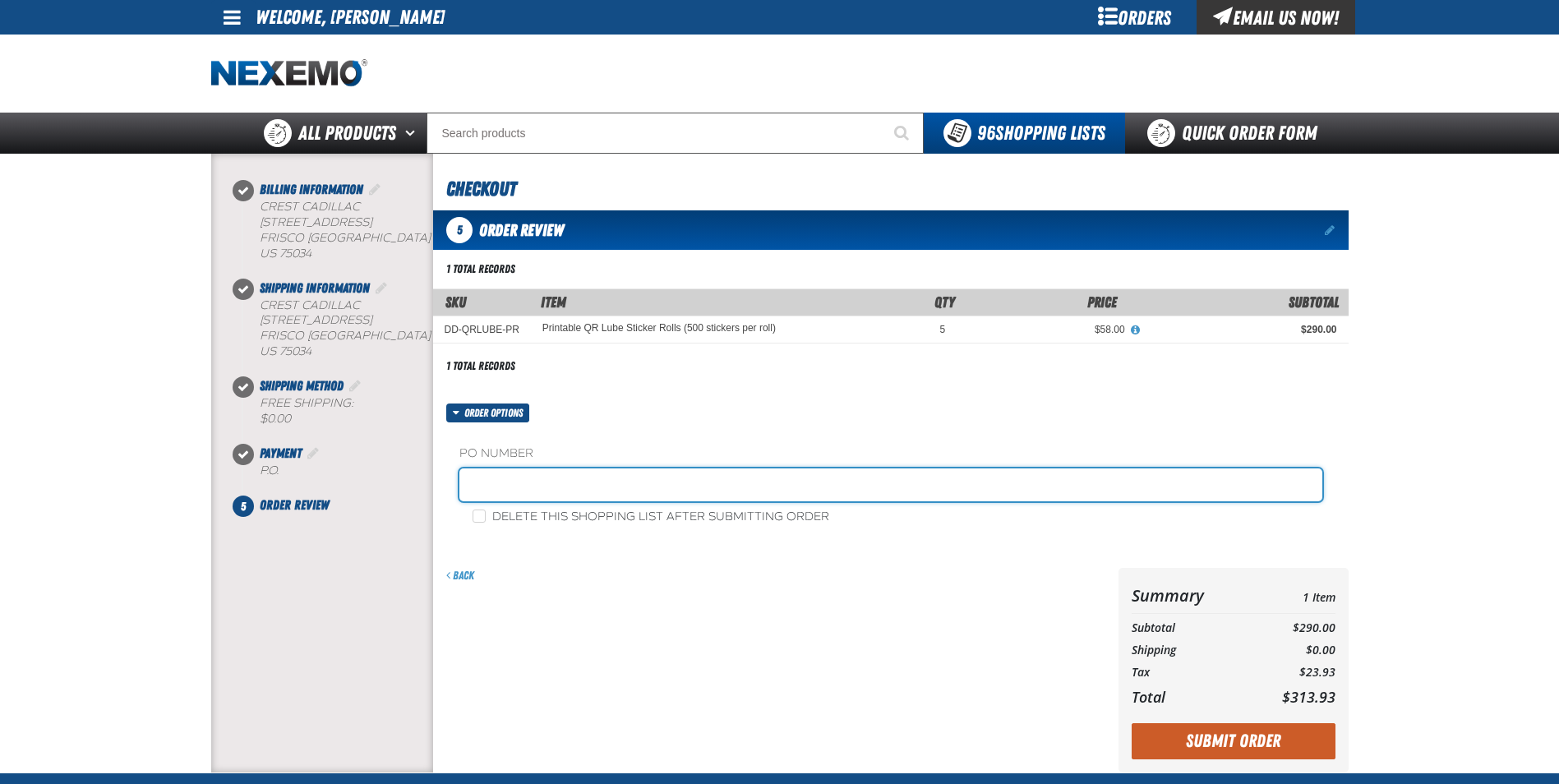
paste input "879132"
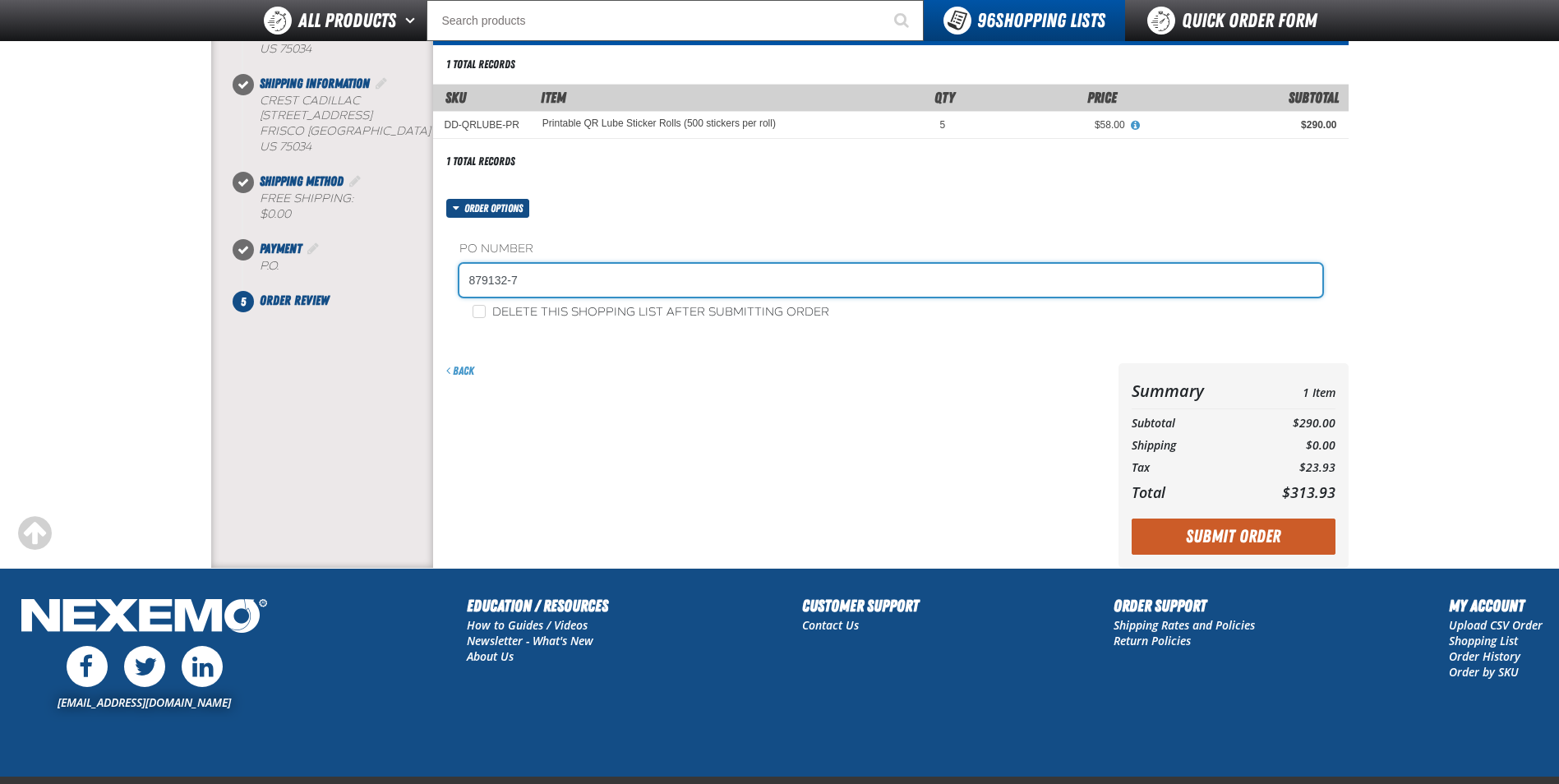
scroll to position [165, 0]
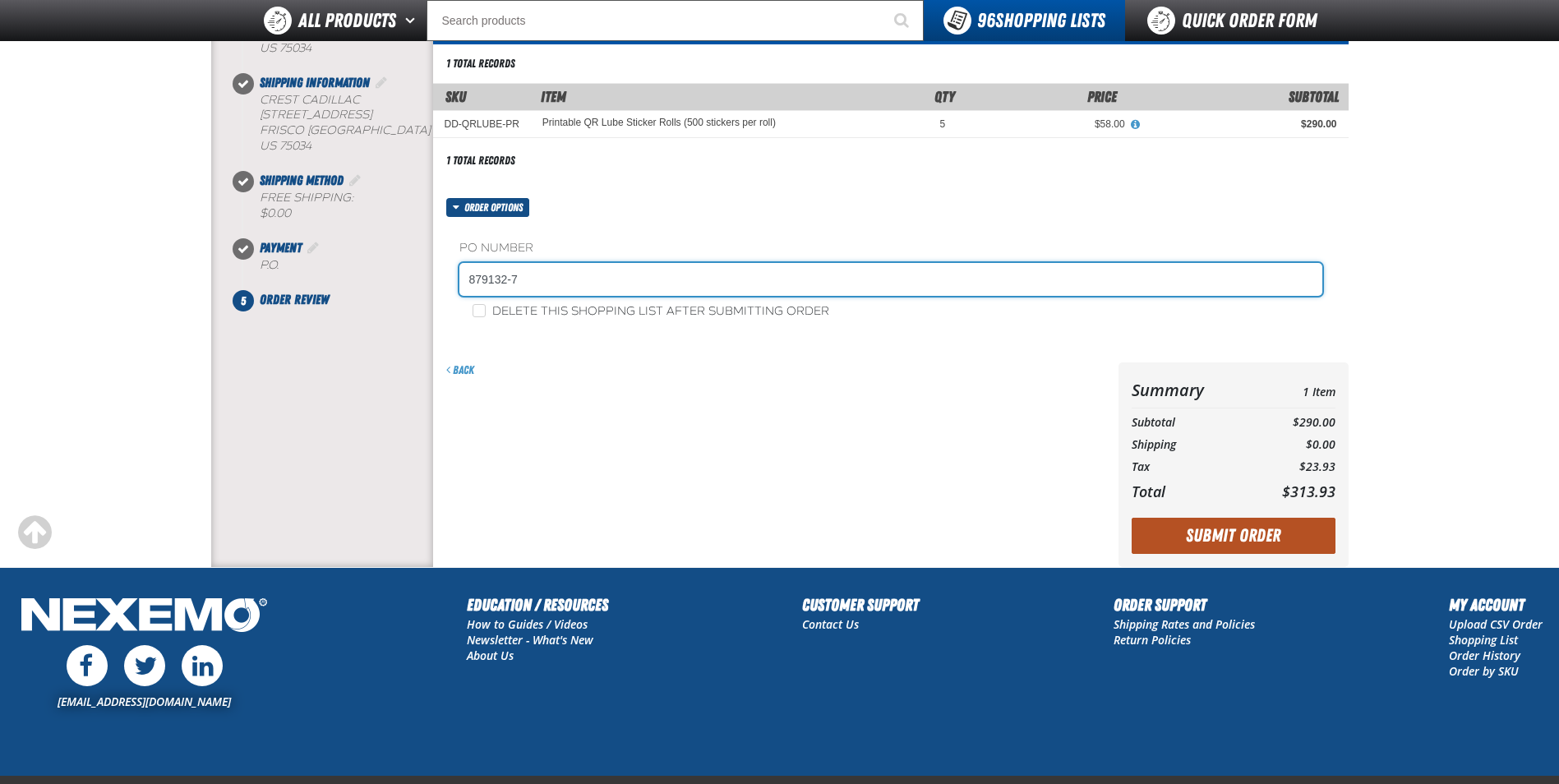
type input "879132-7"
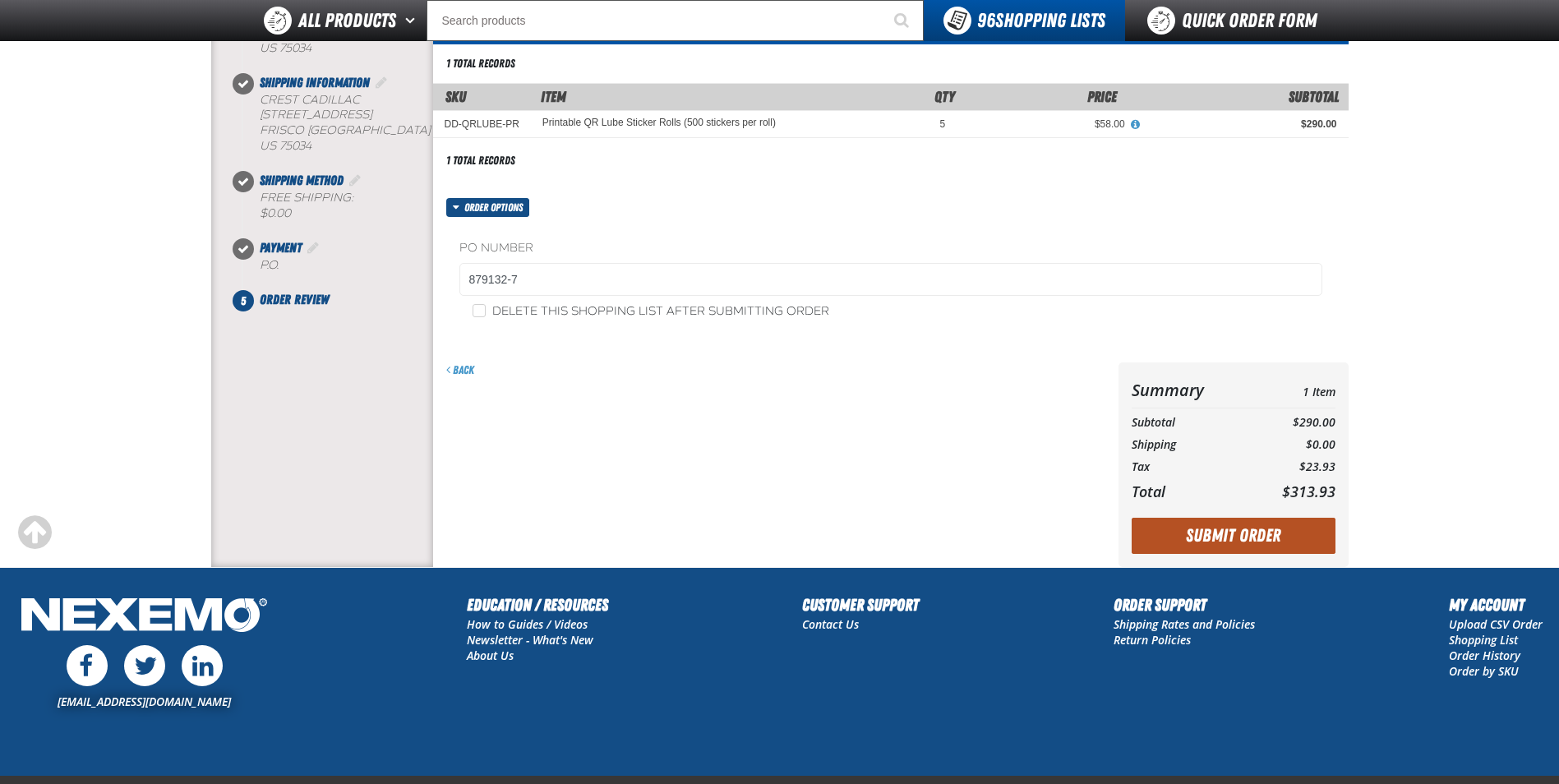
click at [1226, 525] on button "Submit Order" at bounding box center [1234, 535] width 204 height 36
